Goal: Obtain resource: Obtain resource

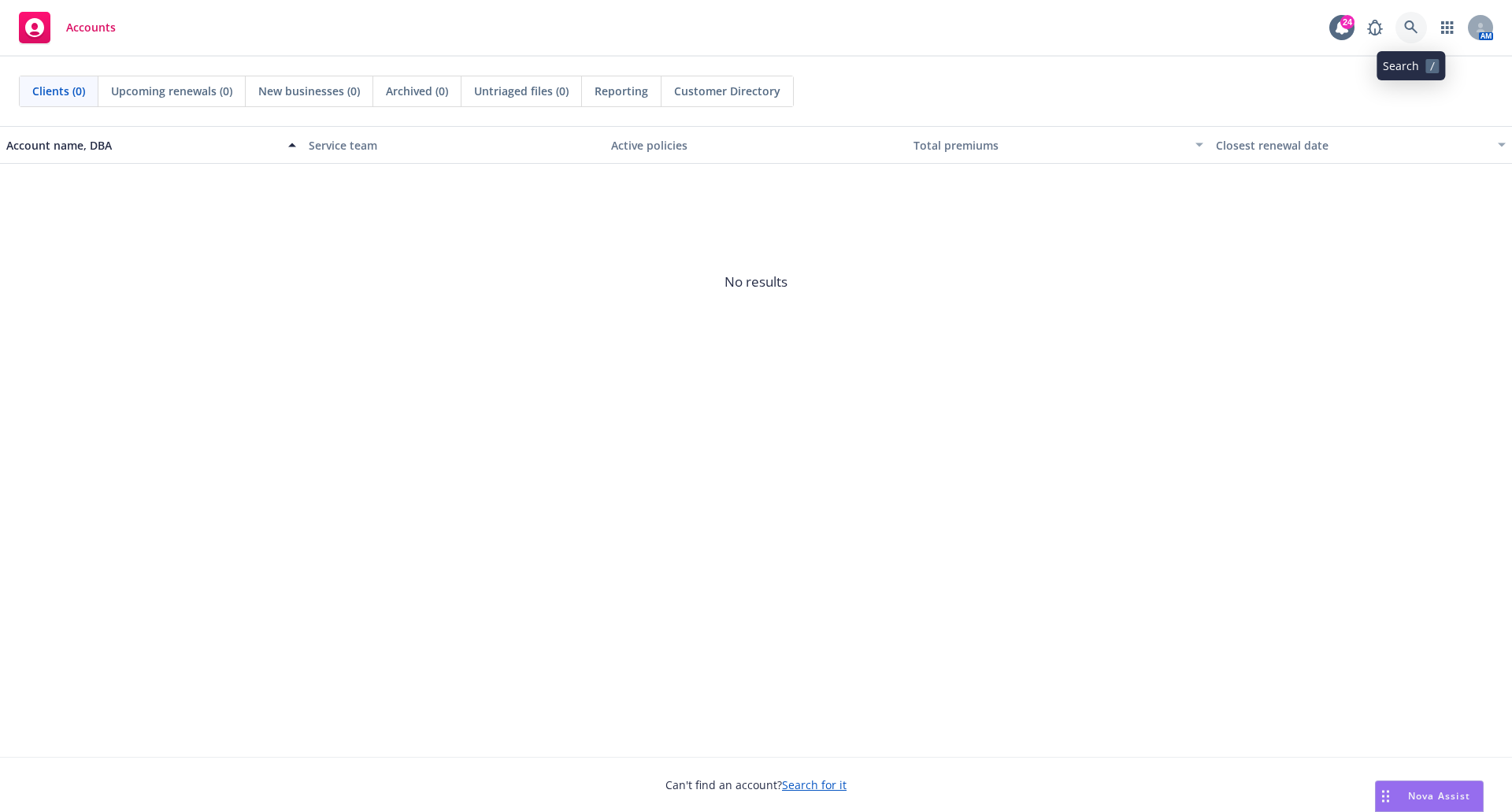
click at [1404, 22] on icon at bounding box center [1411, 28] width 14 height 14
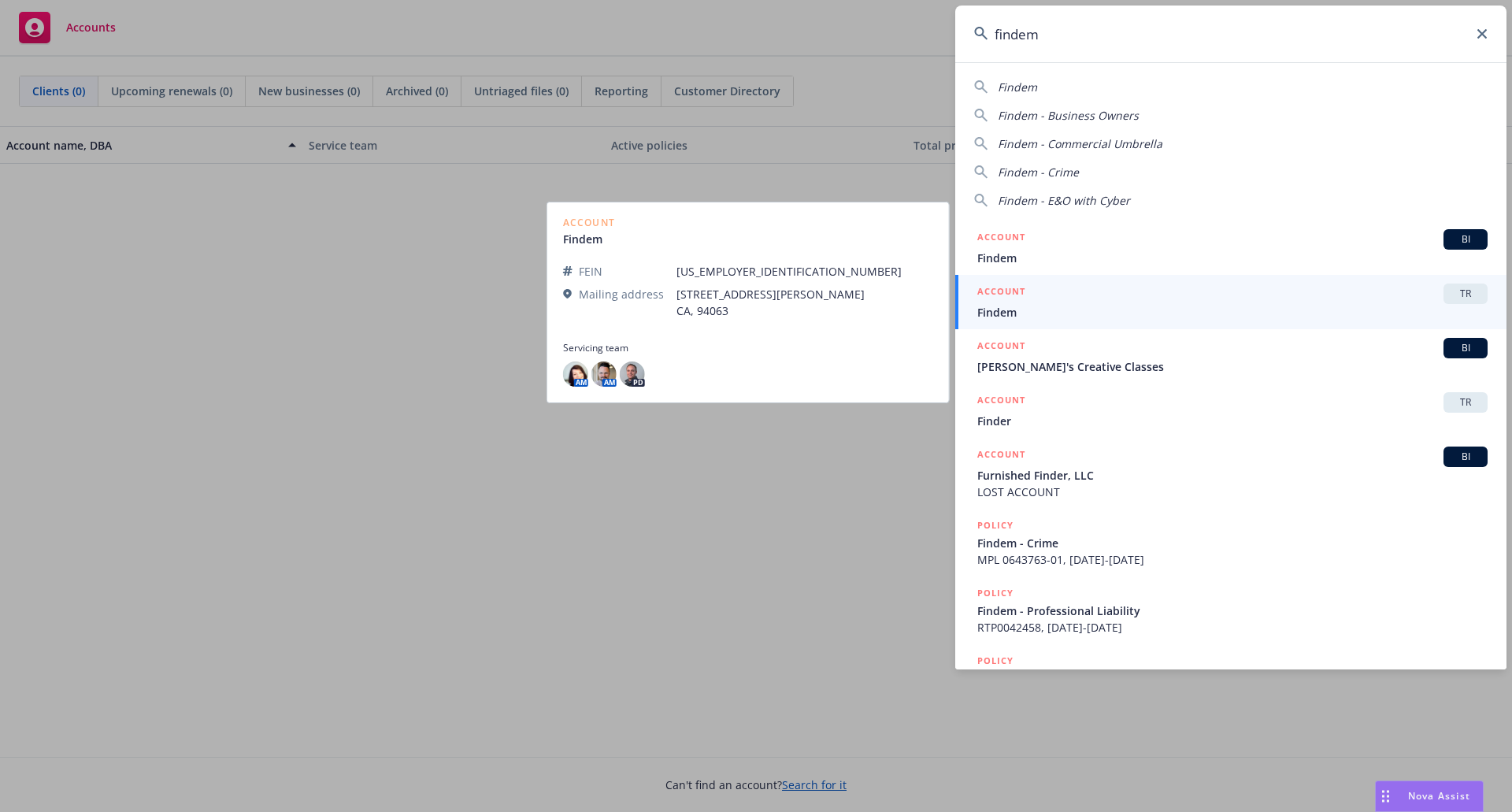
type input "findem"
click at [1075, 305] on span "Findem" at bounding box center [1232, 312] width 510 height 17
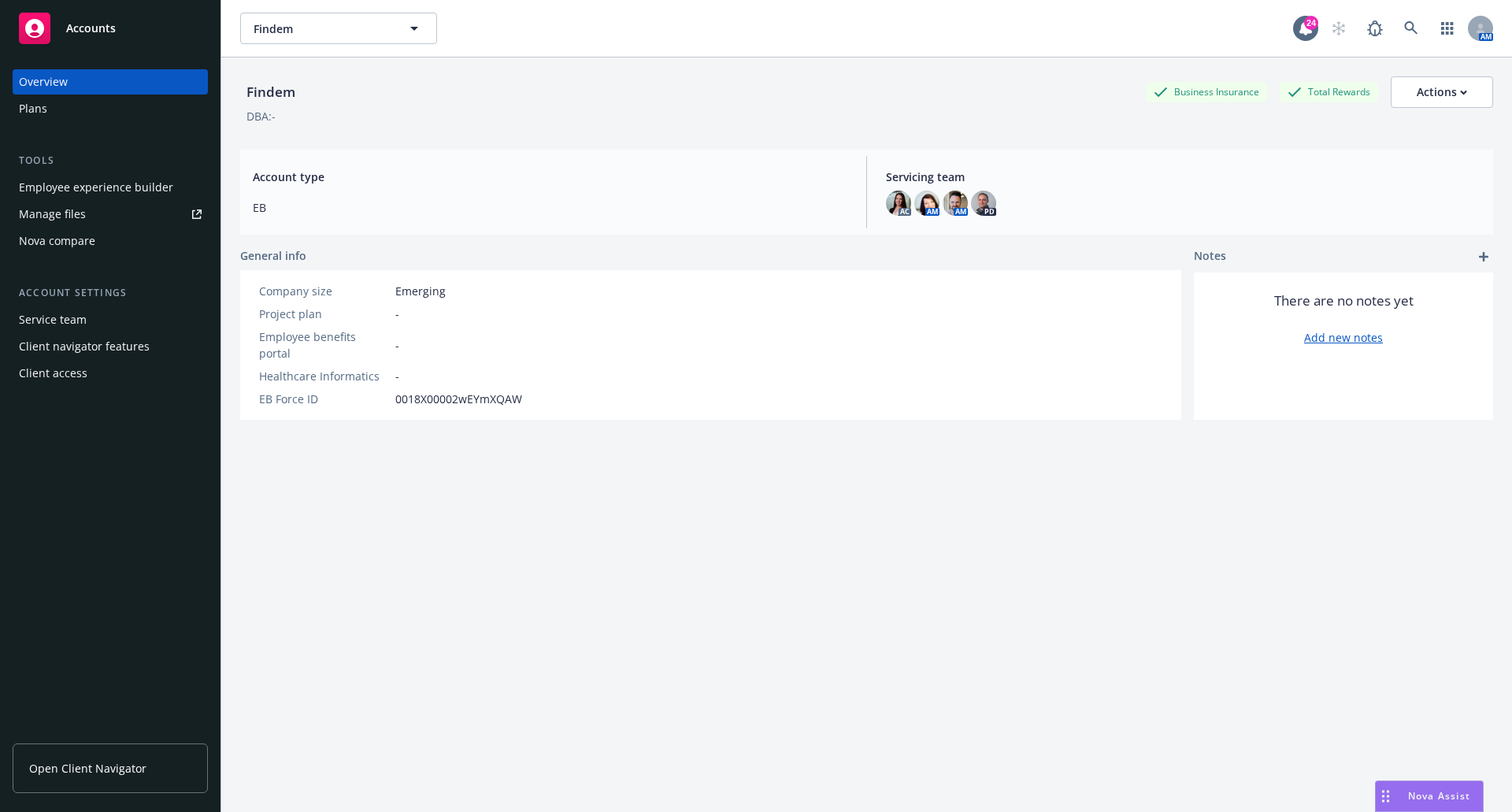
click at [31, 109] on div "Plans" at bounding box center [33, 108] width 29 height 25
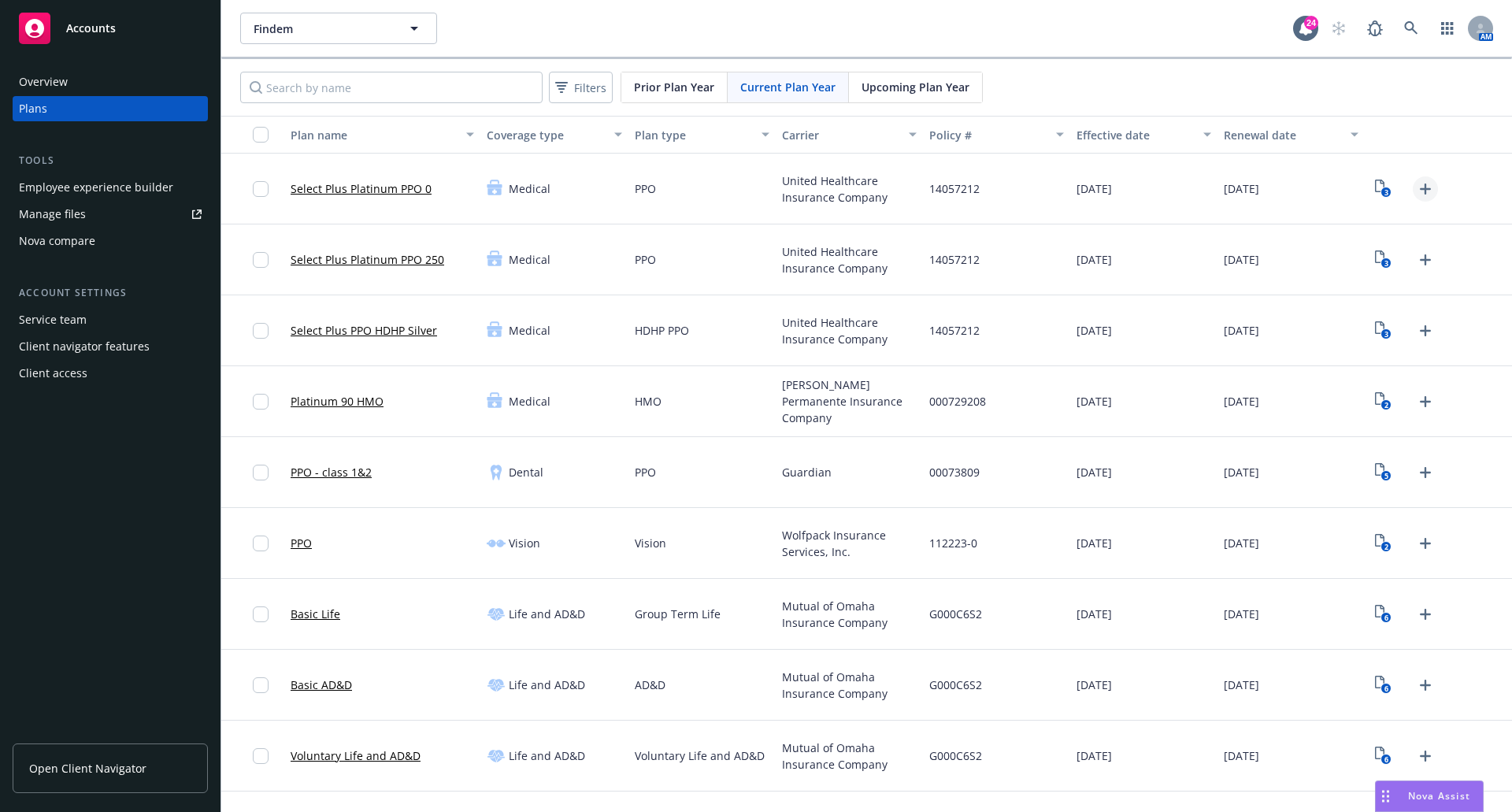
click at [1420, 188] on icon "Upload Plan Documents" at bounding box center [1425, 189] width 11 height 11
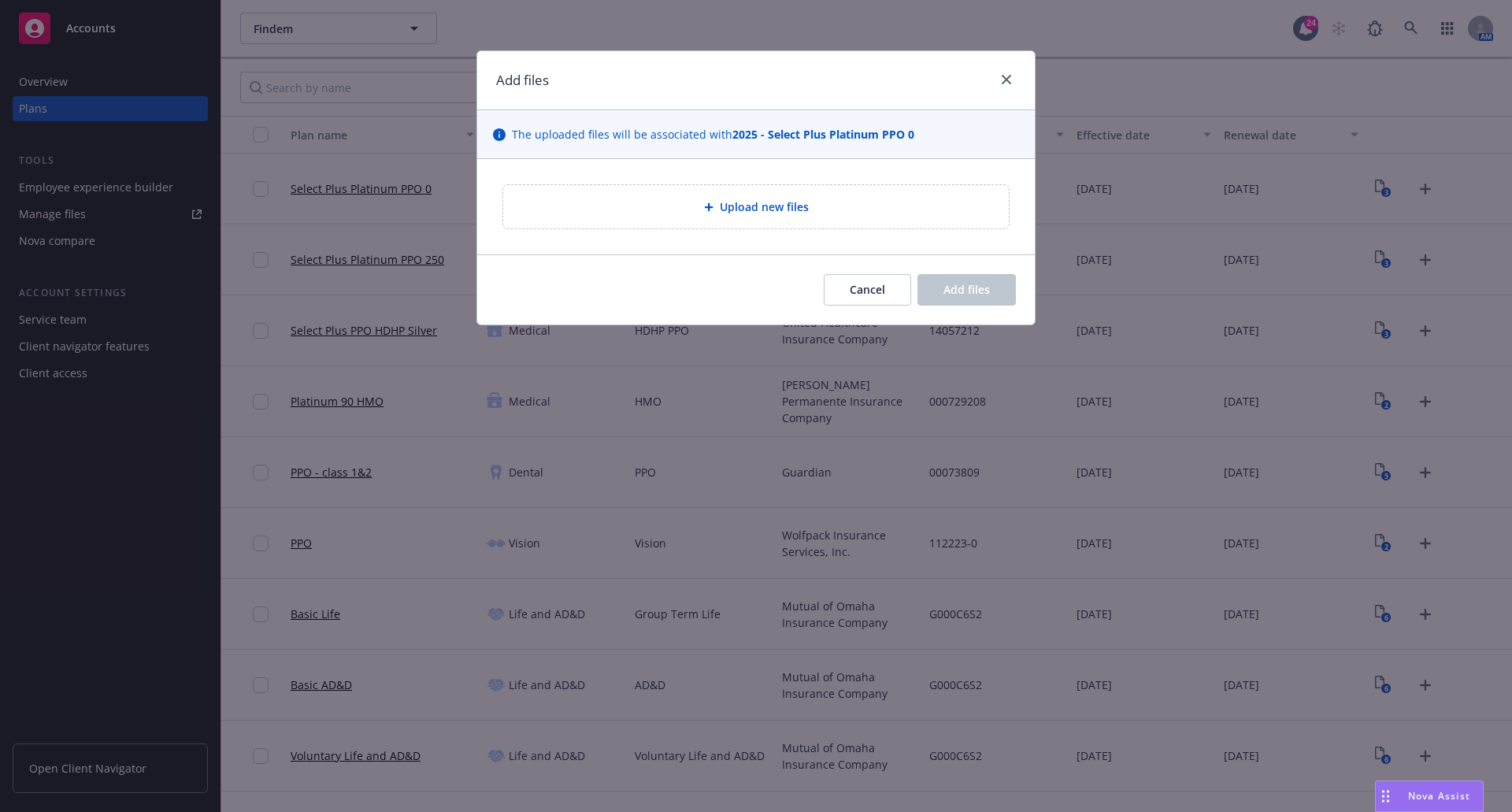
click at [1414, 188] on div "Add files The uploaded files will be associated with 2025 - Select Plus Platinu…" at bounding box center [756, 406] width 1512 height 812
click at [841, 288] on button "Cancel" at bounding box center [867, 290] width 87 height 32
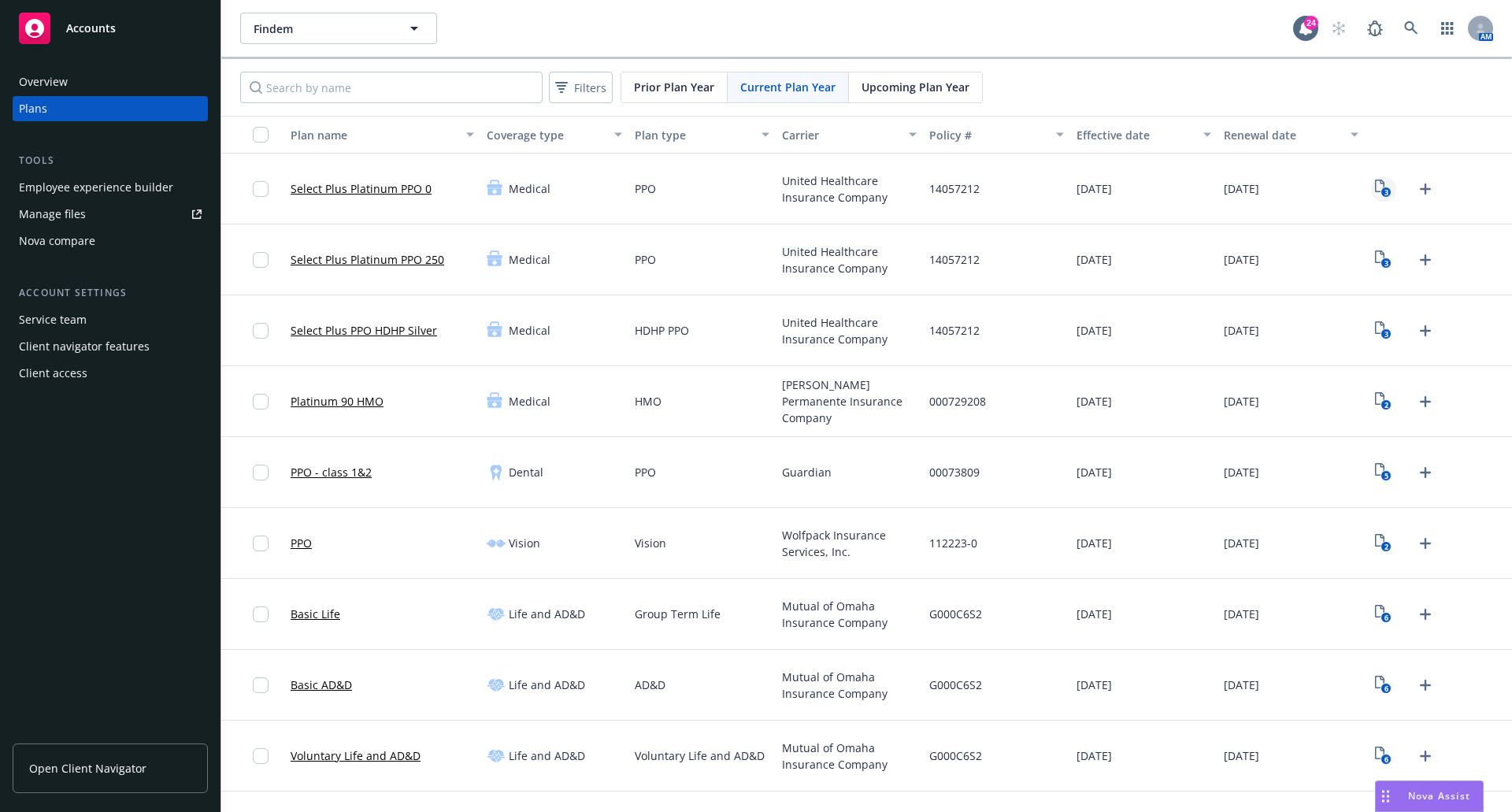
click at [1378, 185] on icon "3" at bounding box center [1383, 189] width 17 height 18
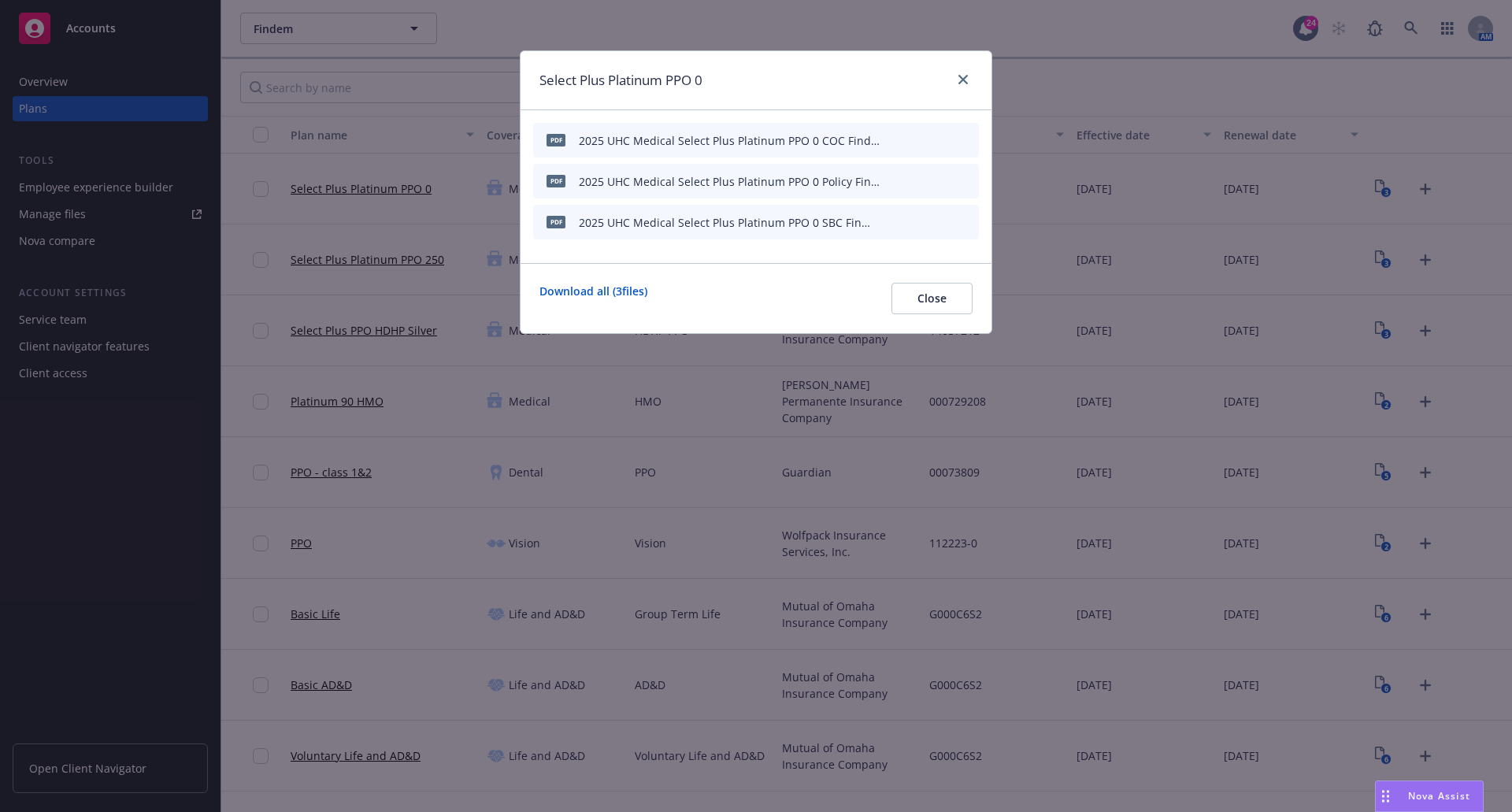
click at [936, 219] on icon "preview file" at bounding box center [938, 221] width 14 height 11
click at [965, 75] on icon "close" at bounding box center [963, 80] width 10 height 10
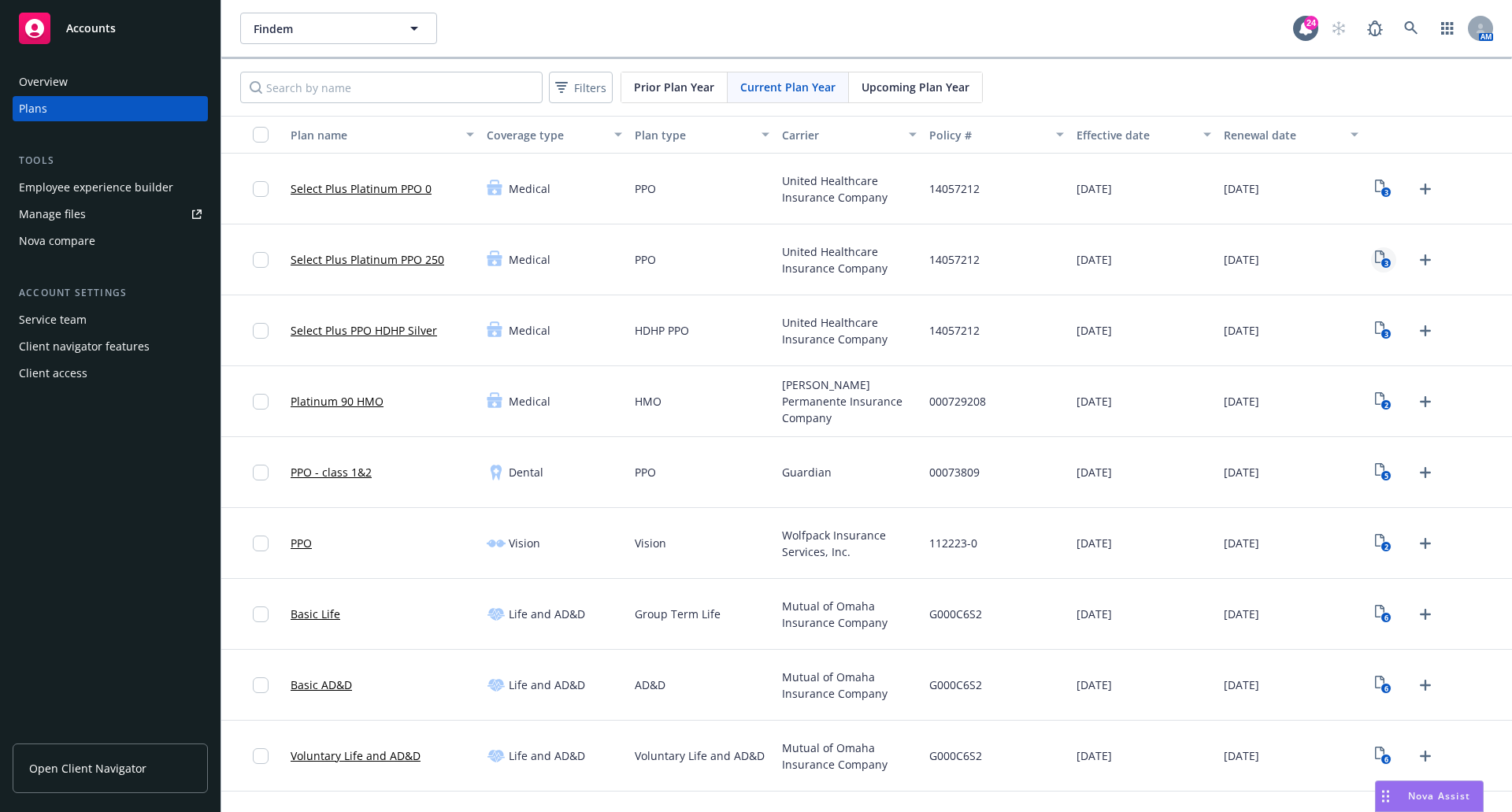
click at [1376, 258] on icon "3" at bounding box center [1383, 259] width 17 height 18
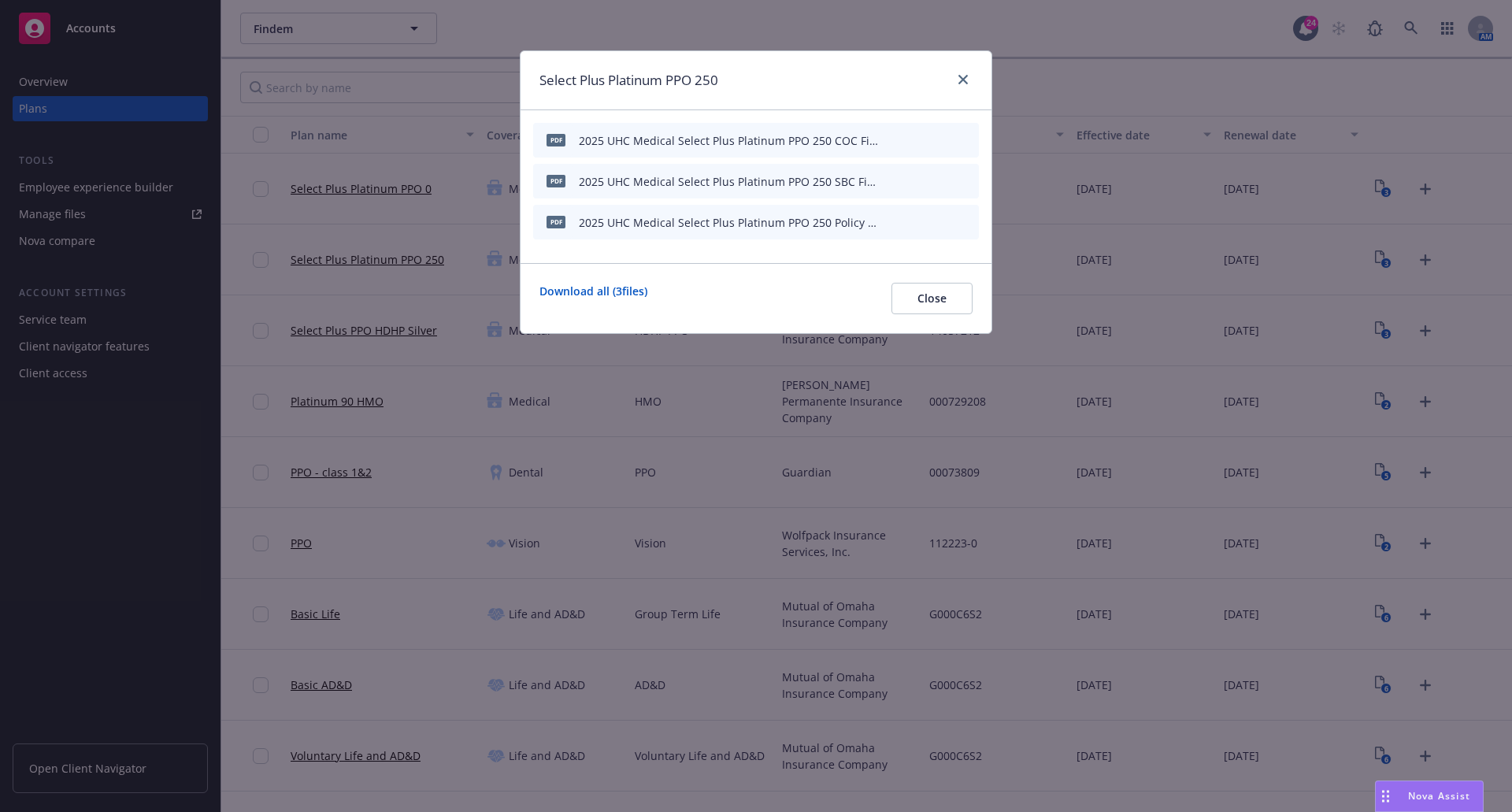
click at [942, 177] on icon "preview file" at bounding box center [938, 180] width 14 height 11
click at [969, 79] on link "close" at bounding box center [962, 79] width 19 height 19
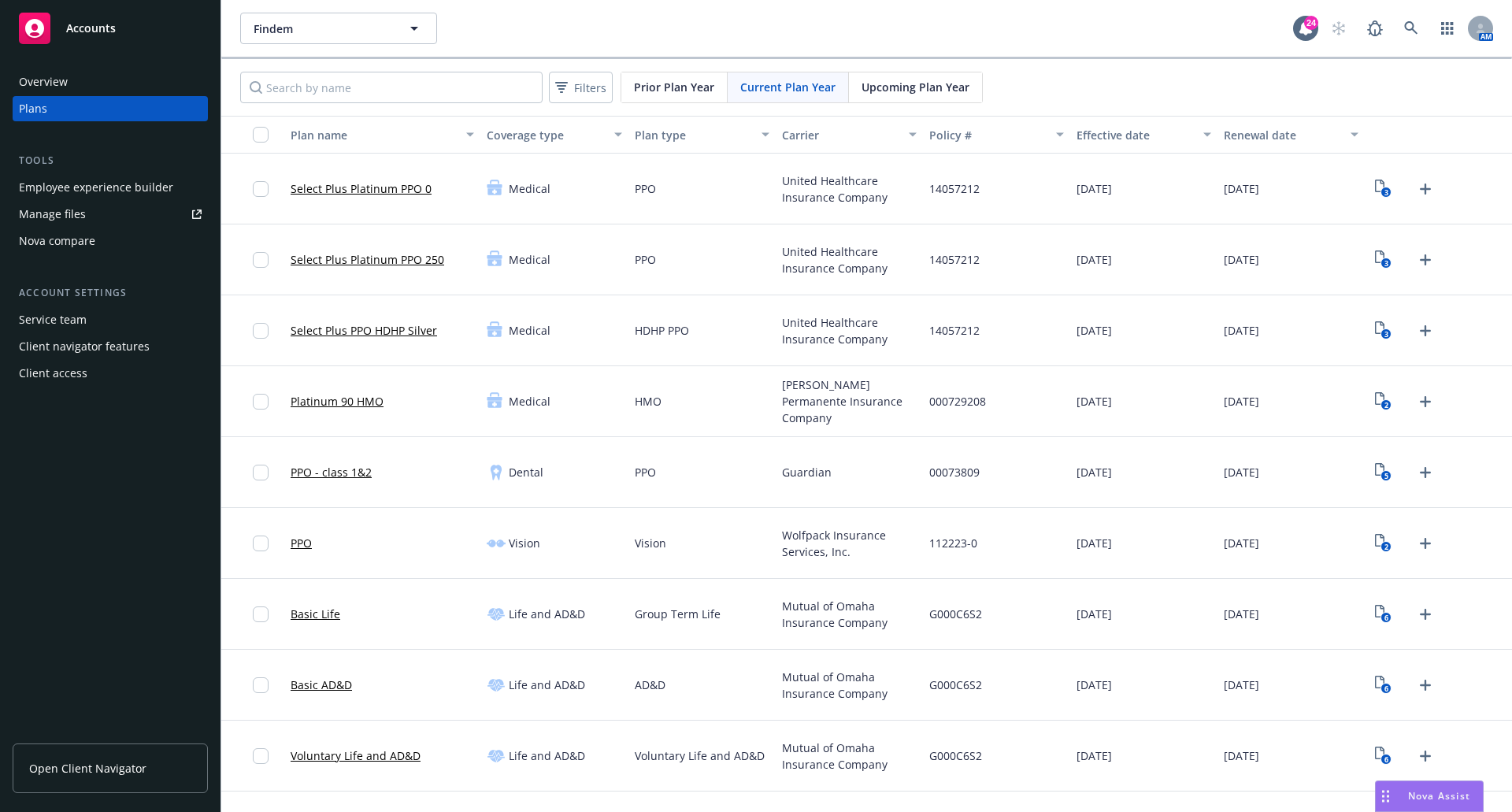
click at [1020, 715] on div "G000C6S2" at bounding box center [996, 685] width 147 height 71
